Goal: Transaction & Acquisition: Purchase product/service

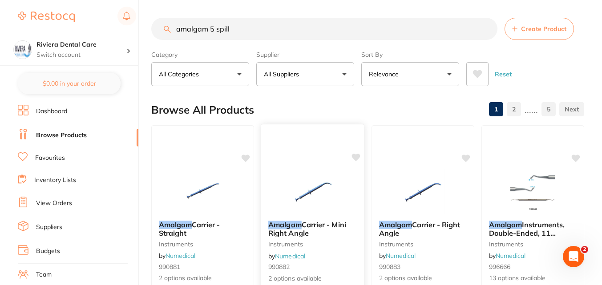
type input "amalgam 5 spill"
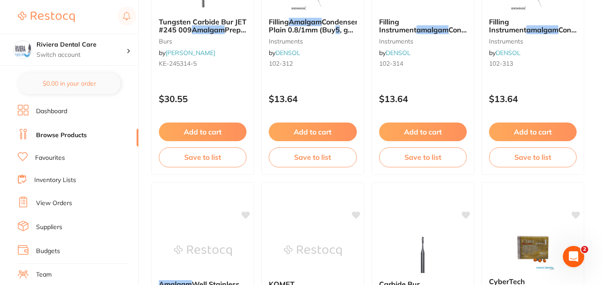
scroll to position [2134, 0]
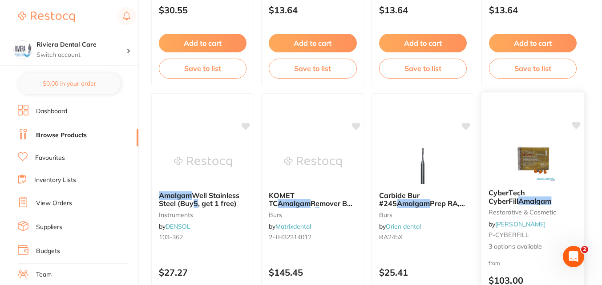
click at [540, 175] on img at bounding box center [532, 159] width 58 height 45
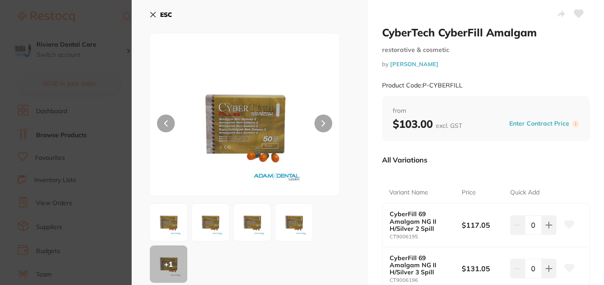
click at [293, 222] on img at bounding box center [294, 223] width 32 height 32
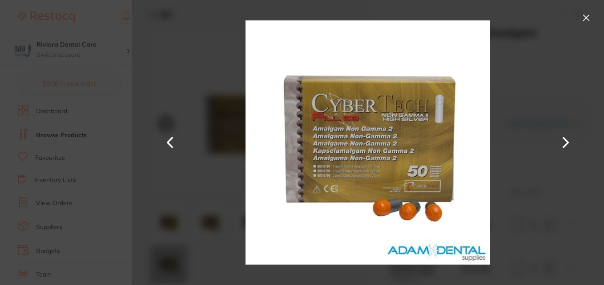
click at [586, 16] on button at bounding box center [586, 18] width 14 height 14
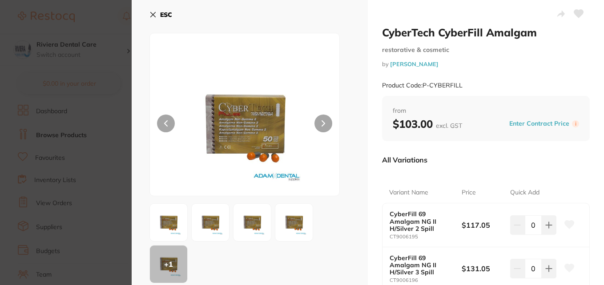
click at [416, 164] on p "All Variations" at bounding box center [404, 160] width 45 height 9
drag, startPoint x: 152, startPoint y: 11, endPoint x: 349, endPoint y: 100, distance: 215.9
click at [152, 11] on button "ESC" at bounding box center [160, 14] width 23 height 15
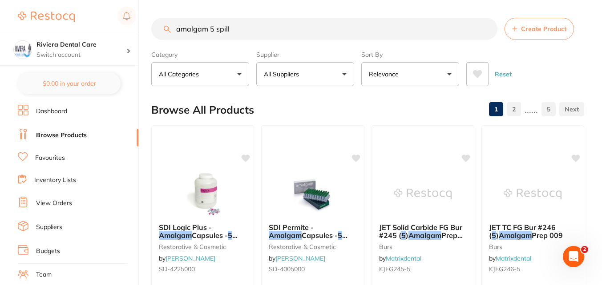
scroll to position [133, 0]
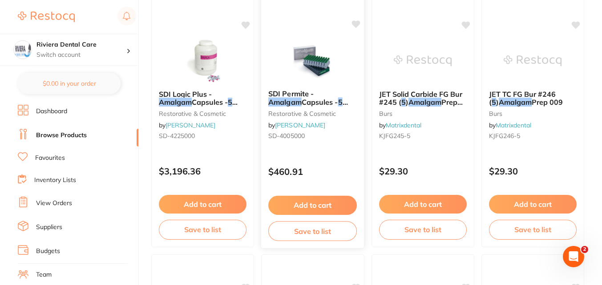
click at [301, 98] on em "Amalgam" at bounding box center [284, 102] width 33 height 9
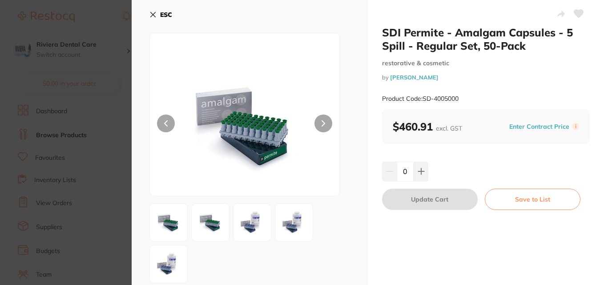
click at [317, 121] on button at bounding box center [323, 124] width 18 height 18
click at [421, 173] on icon at bounding box center [420, 171] width 7 height 7
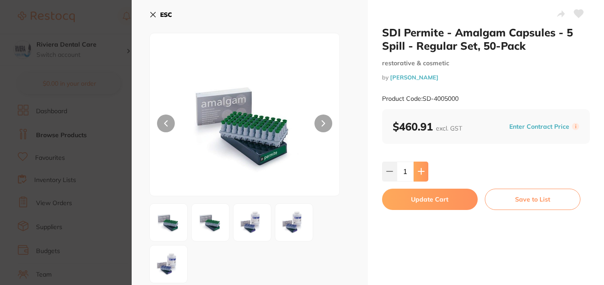
click at [417, 176] on button at bounding box center [420, 172] width 15 height 20
type input "2"
click at [429, 203] on button "Update Cart" at bounding box center [430, 199] width 96 height 21
checkbox input "false"
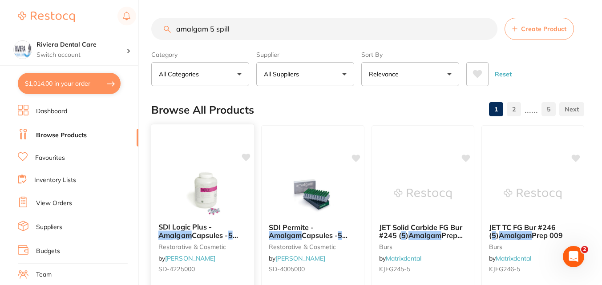
click at [217, 197] on img at bounding box center [202, 193] width 58 height 45
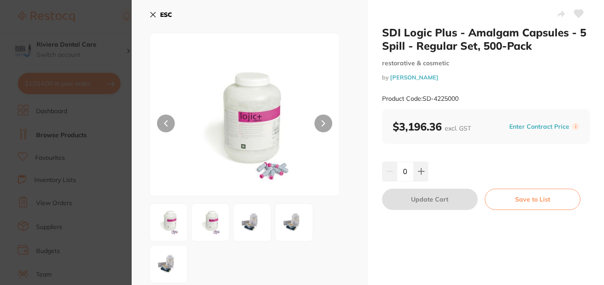
click at [152, 17] on icon at bounding box center [152, 14] width 7 height 7
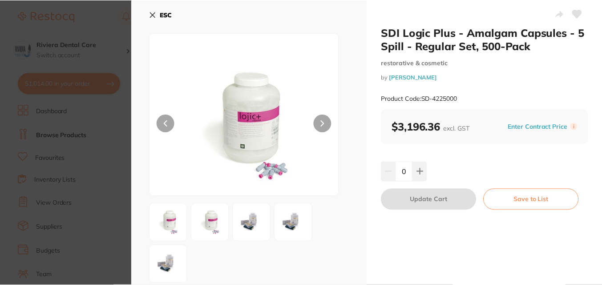
scroll to position [44, 0]
